Goal: Task Accomplishment & Management: Manage account settings

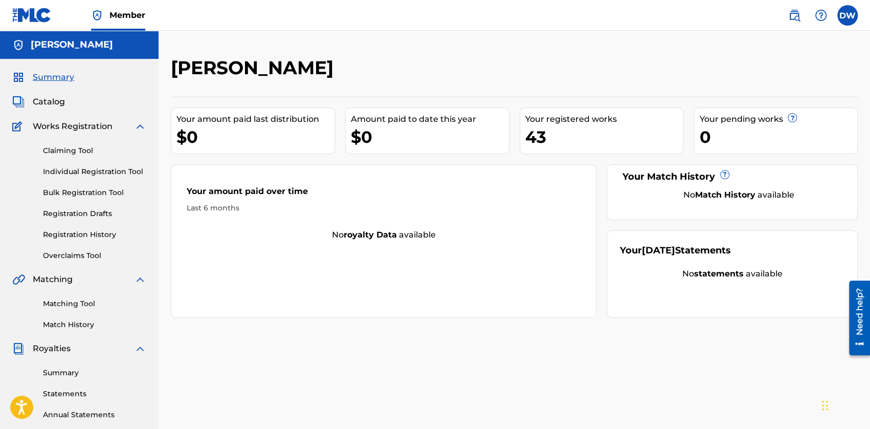
click at [537, 132] on div "43" at bounding box center [604, 136] width 158 height 23
click at [53, 98] on span "Catalog" at bounding box center [49, 102] width 32 height 12
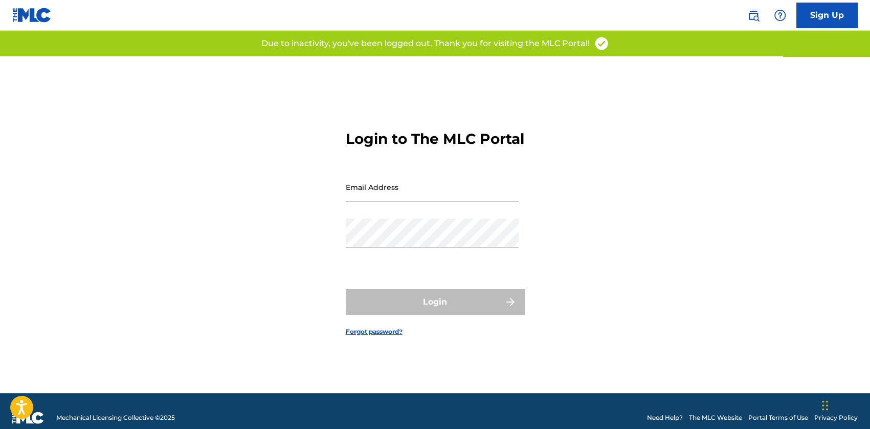
click at [377, 202] on input "Email Address" at bounding box center [432, 186] width 173 height 29
type input "de-sax-man@msn.com"
click at [382, 197] on input "de-sax-man@msn.com" at bounding box center [432, 186] width 173 height 29
